Goal: Navigation & Orientation: Find specific page/section

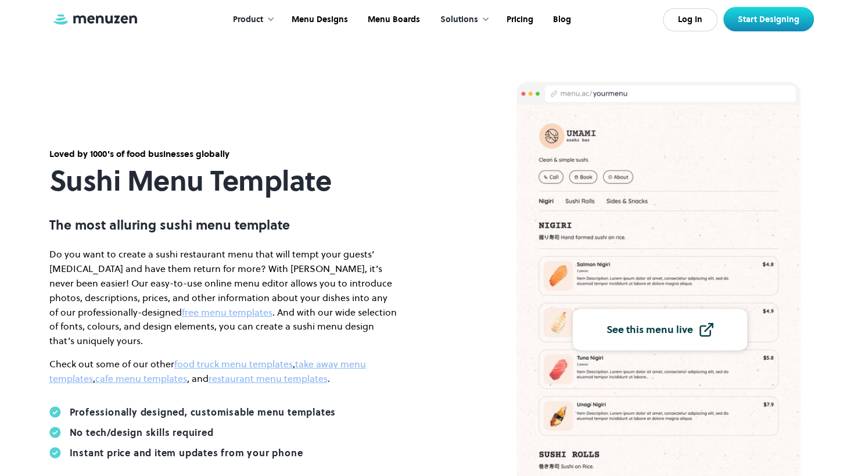
scroll to position [6, 0]
click at [182, 317] on link "free menu templates" at bounding box center [227, 311] width 91 height 13
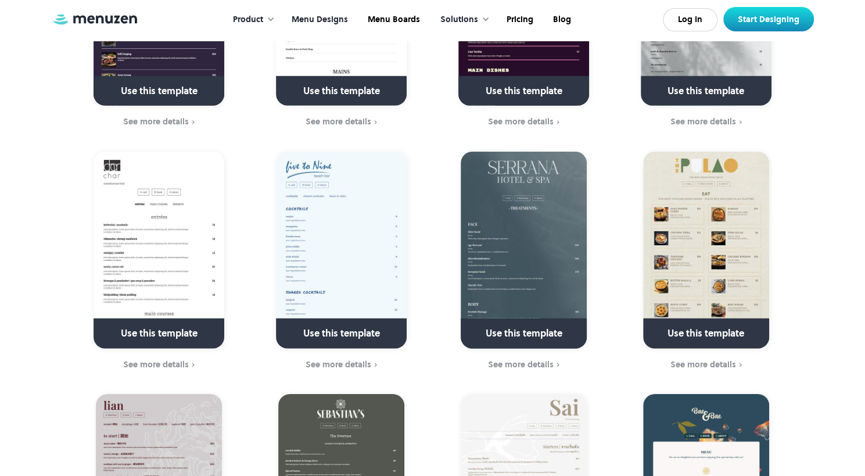
scroll to position [1920, 9]
